Goal: Information Seeking & Learning: Learn about a topic

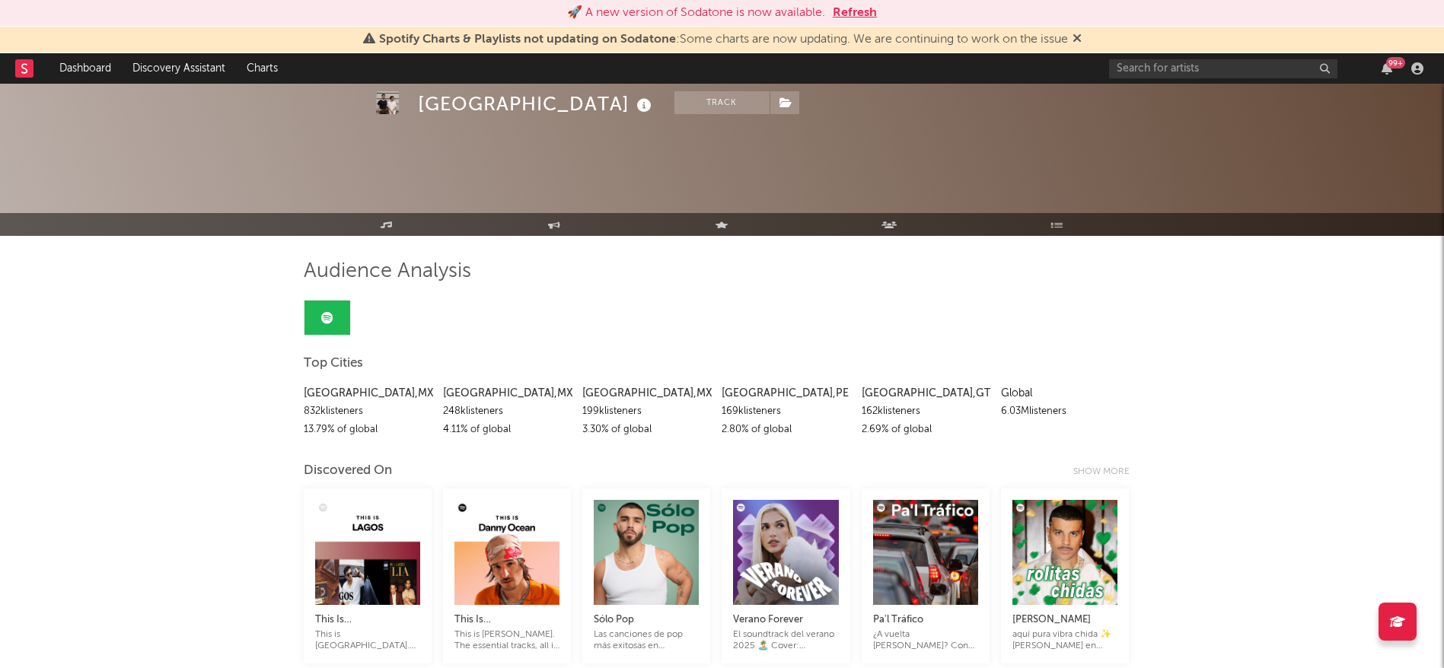
scroll to position [540, 0]
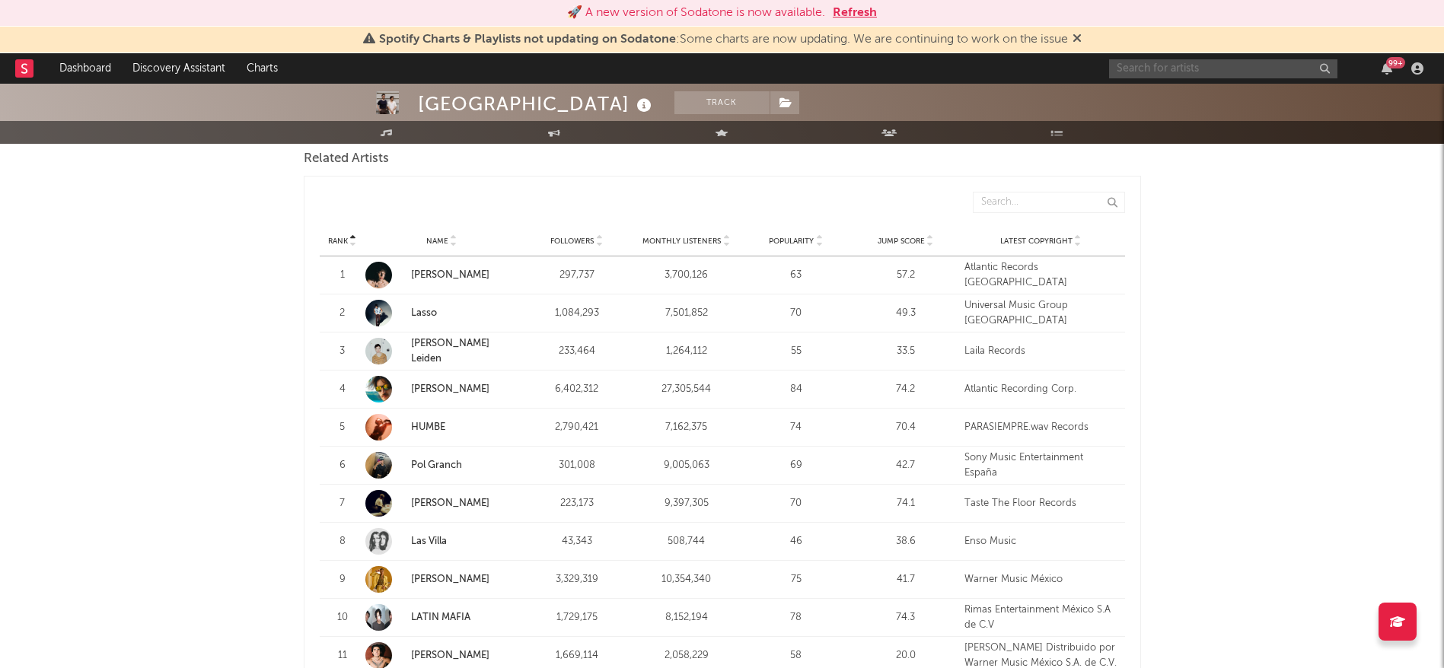
click at [1181, 62] on input "text" at bounding box center [1223, 68] width 228 height 19
type input "[PERSON_NAME]"
click at [858, 19] on button "Refresh" at bounding box center [855, 13] width 44 height 18
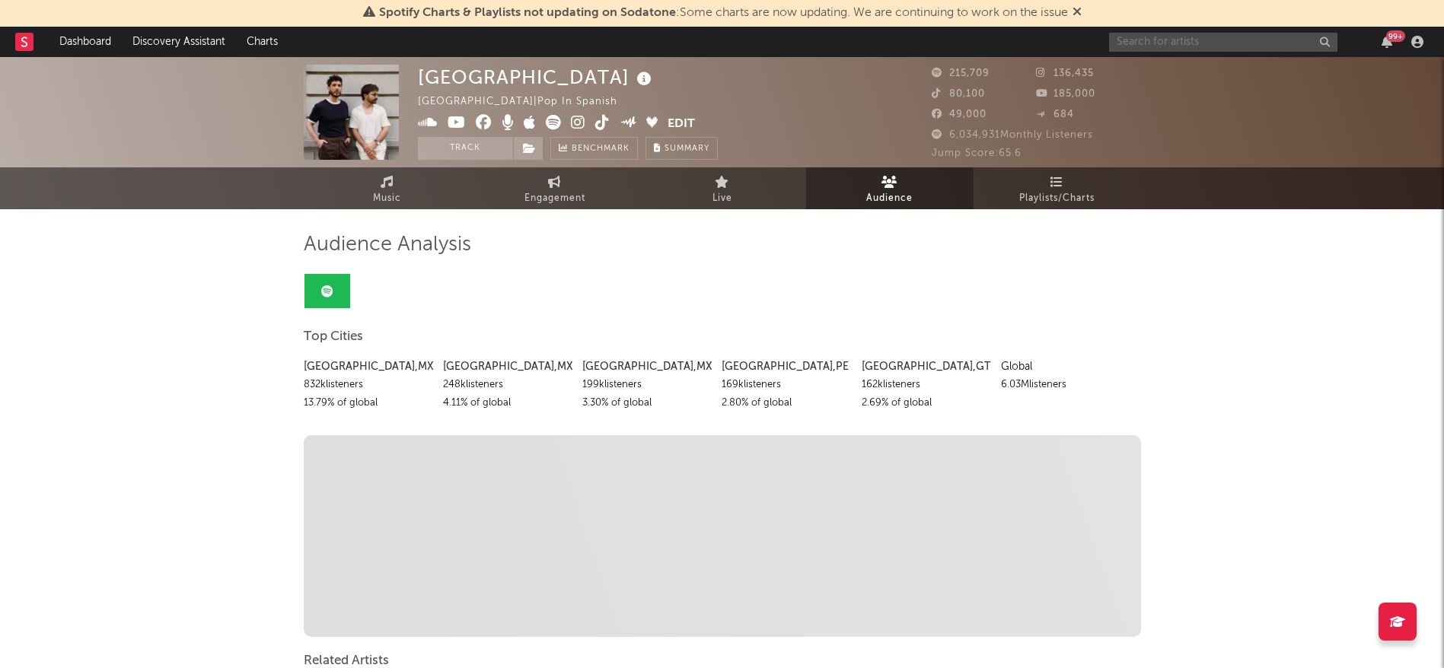
click at [1212, 39] on input "text" at bounding box center [1223, 42] width 228 height 19
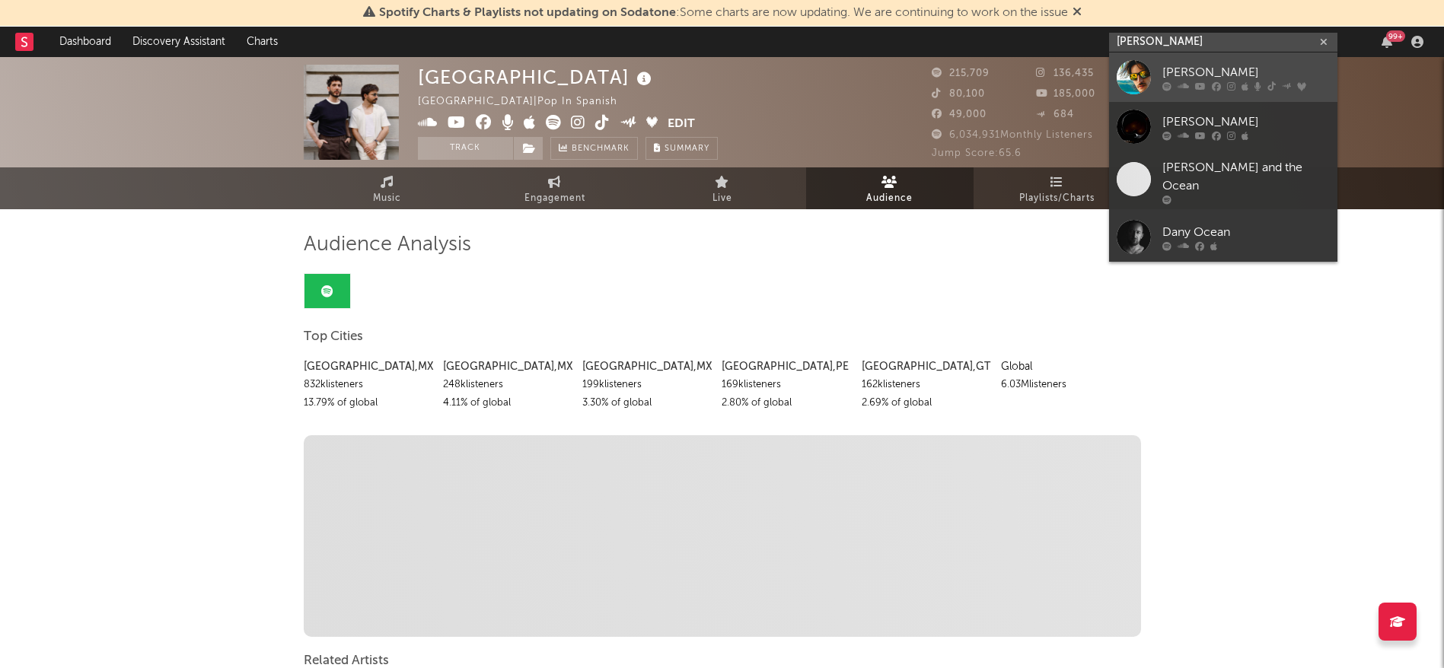
type input "[PERSON_NAME]"
click at [1172, 71] on div "[PERSON_NAME]" at bounding box center [1245, 72] width 167 height 18
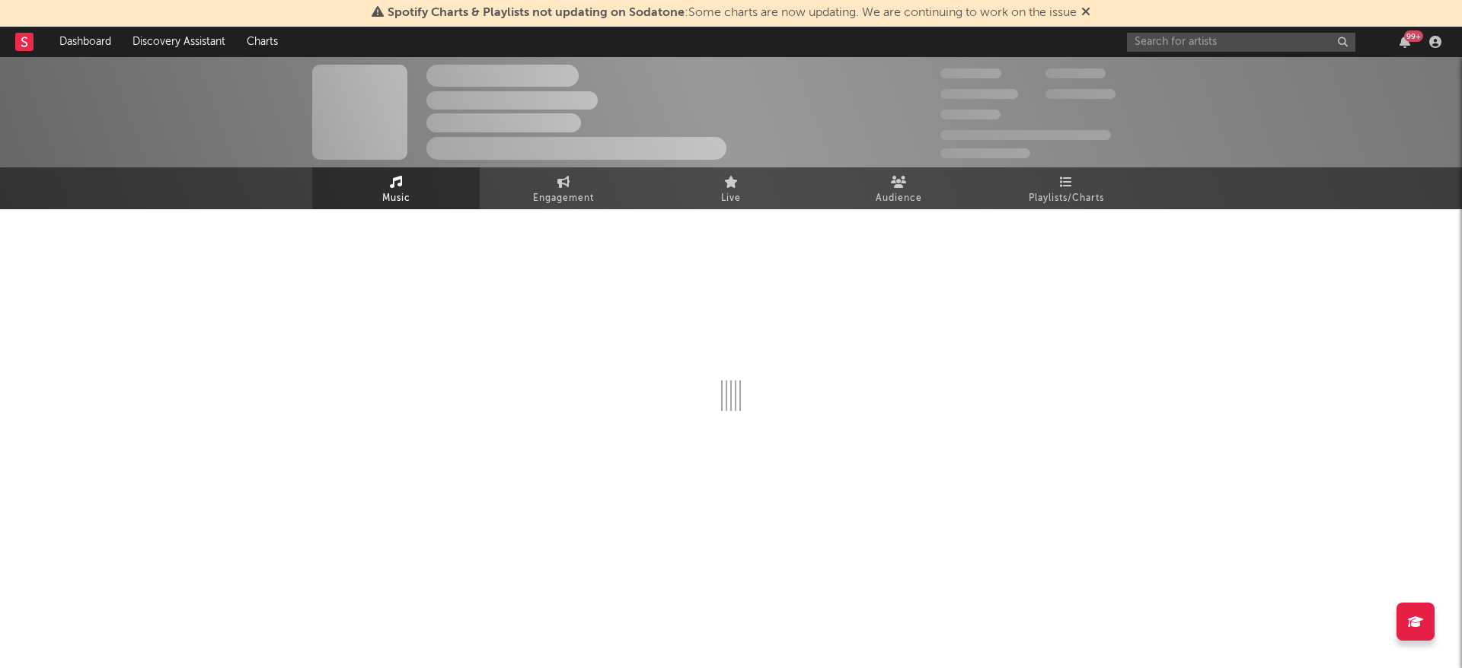
select select "6m"
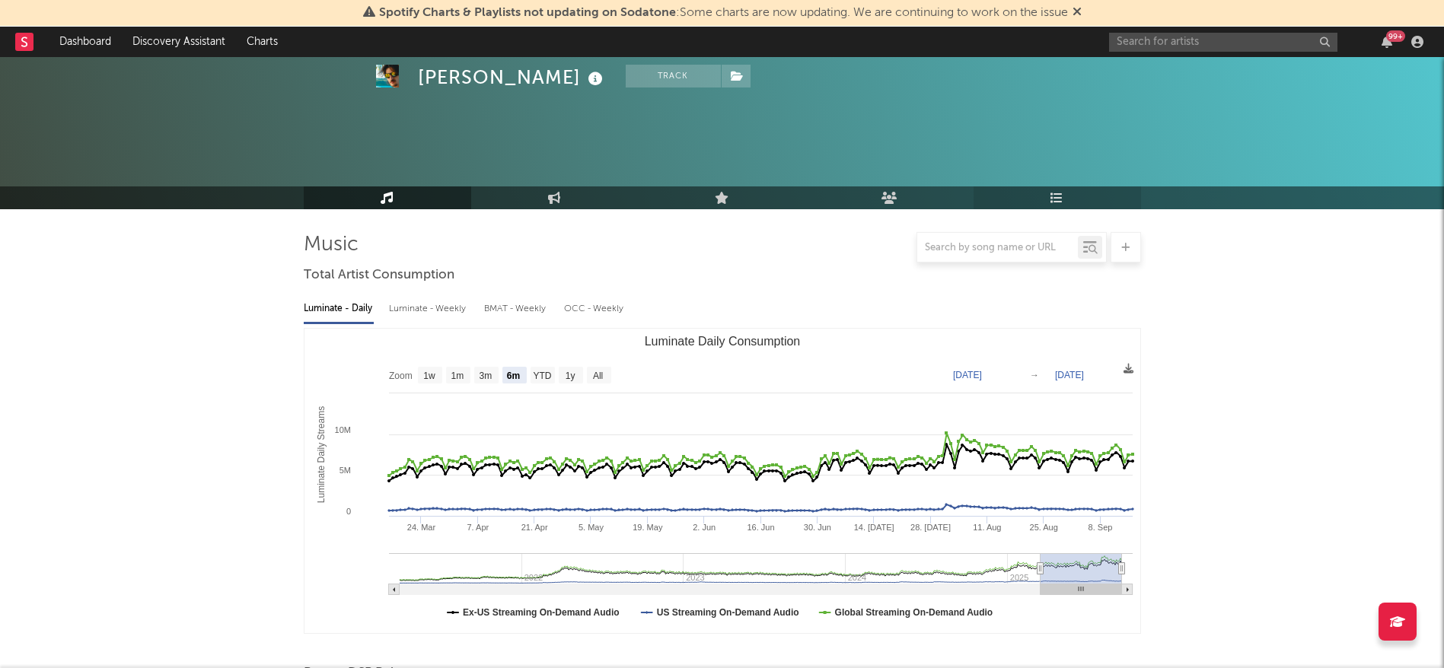
click at [1066, 187] on link "Playlists/Charts" at bounding box center [1057, 198] width 167 height 23
